Goal: Information Seeking & Learning: Find specific fact

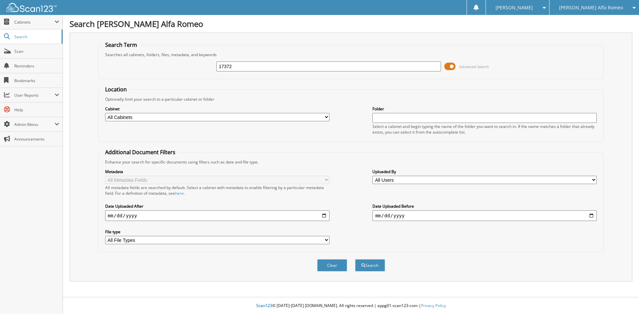
type input "17372"
click at [355, 260] on button "Search" at bounding box center [370, 266] width 30 height 12
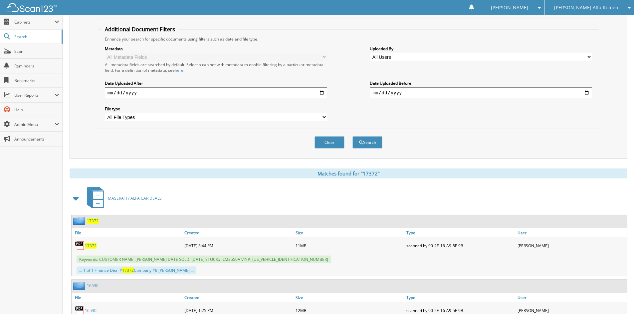
scroll to position [166, 0]
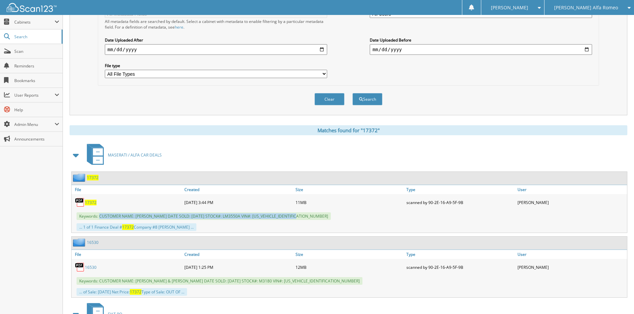
drag, startPoint x: 100, startPoint y: 216, endPoint x: 325, endPoint y: 216, distance: 225.3
click at [325, 216] on div "Keywords: CUSTOMER NAME: [PERSON_NAME] DATE SOLD: [DATE] STOCK#: LM3550A VIN#: …" at bounding box center [349, 216] width 555 height 11
copy span "CUSTOMER NAME: [PERSON_NAME] DATE SOLD: [DATE] STOCK#: LM3550A VIN#: [US_VEHICL…"
click at [575, 9] on span "[PERSON_NAME] Alfa Romeo" at bounding box center [586, 8] width 64 height 4
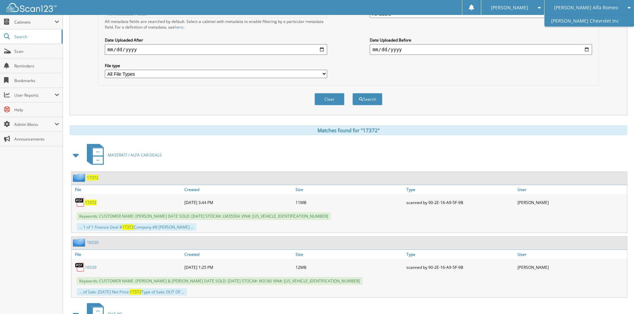
click at [578, 20] on link "[PERSON_NAME] Chevrolet Inc" at bounding box center [589, 21] width 90 height 12
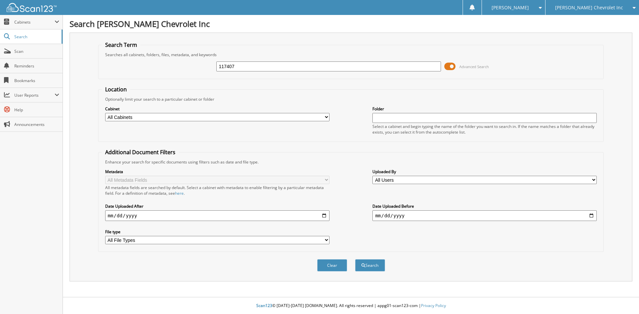
type input "117407"
click at [355, 260] on button "Search" at bounding box center [370, 266] width 30 height 12
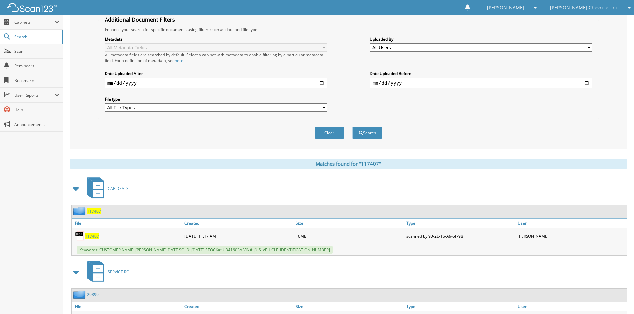
scroll to position [133, 0]
drag, startPoint x: 99, startPoint y: 249, endPoint x: 112, endPoint y: 252, distance: 13.7
click at [112, 252] on span "Keywords: CUSTOMER NAME: DAVID SMITH DATE SOLD: 09/12/2025 STOCK#: U341603A VIN…" at bounding box center [205, 250] width 256 height 8
click at [105, 250] on span "Keywords: CUSTOMER NAME: DAVID SMITH DATE SOLD: 09/12/2025 STOCK#: U341603A VIN…" at bounding box center [205, 250] width 256 height 8
drag, startPoint x: 101, startPoint y: 250, endPoint x: 296, endPoint y: 250, distance: 194.0
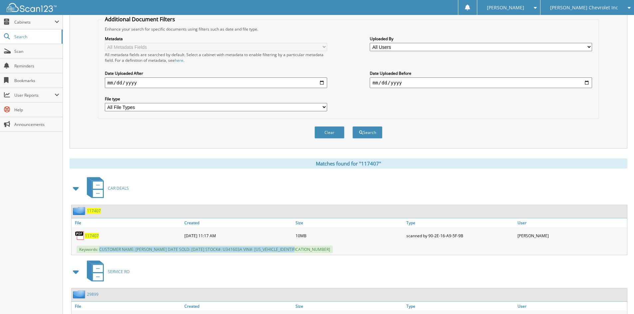
click at [296, 250] on span "Keywords: CUSTOMER NAME: DAVID SMITH DATE SOLD: 09/12/2025 STOCK#: U341603A VIN…" at bounding box center [205, 250] width 256 height 8
copy span "CUSTOMER NAME: DAVID SMITH DATE SOLD: 09/12/2025 STOCK#: U341603A VIN#: 1GC1KWE…"
click at [596, 12] on div "[PERSON_NAME] Chevrolet Inc" at bounding box center [587, 7] width 87 height 15
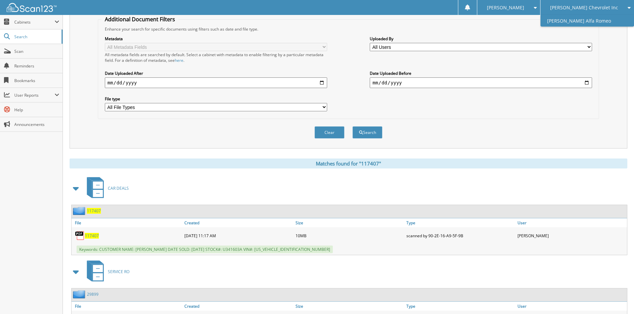
click at [597, 23] on link "[PERSON_NAME] Alfa Romeo" at bounding box center [587, 21] width 94 height 12
